Goal: Task Accomplishment & Management: Use online tool/utility

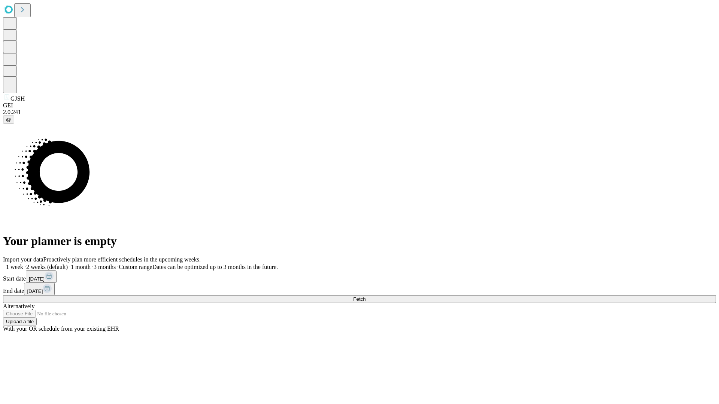
click at [580, 295] on button "Fetch" at bounding box center [359, 299] width 713 height 8
